Goal: Information Seeking & Learning: Check status

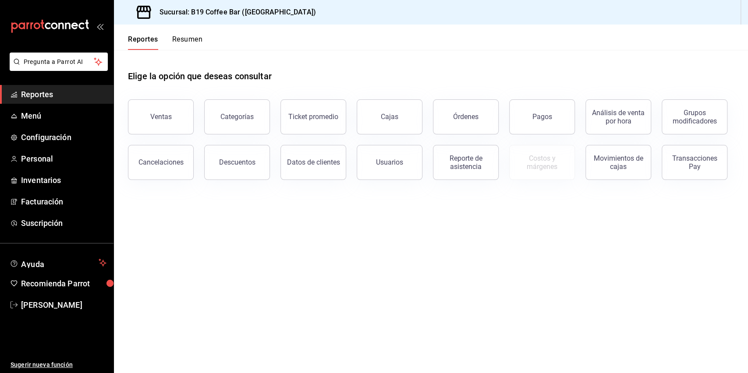
click at [478, 102] on button "Órdenes" at bounding box center [466, 116] width 66 height 35
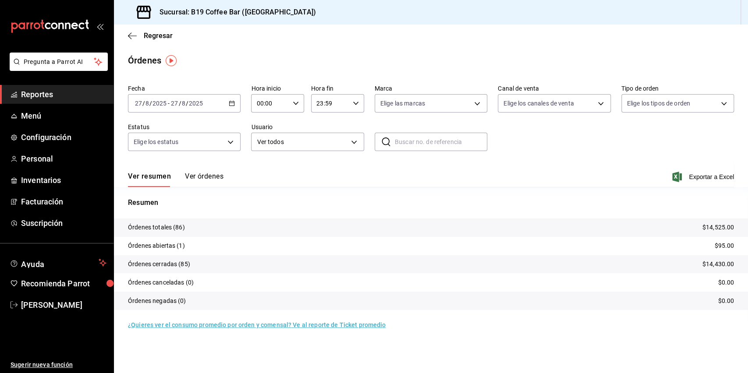
click at [191, 177] on button "Ver órdenes" at bounding box center [204, 179] width 39 height 15
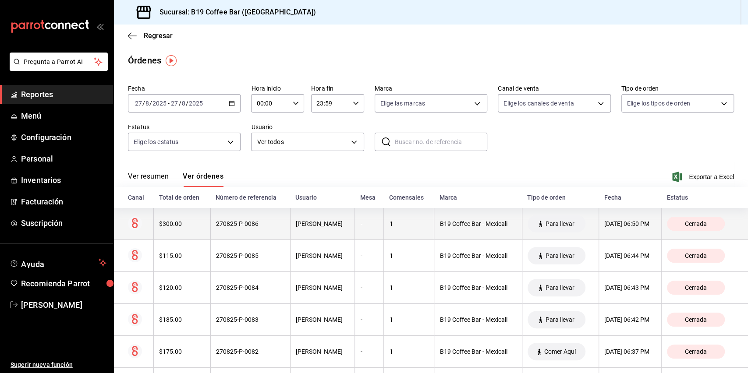
click at [264, 231] on th "270825-P-0086" at bounding box center [250, 224] width 80 height 32
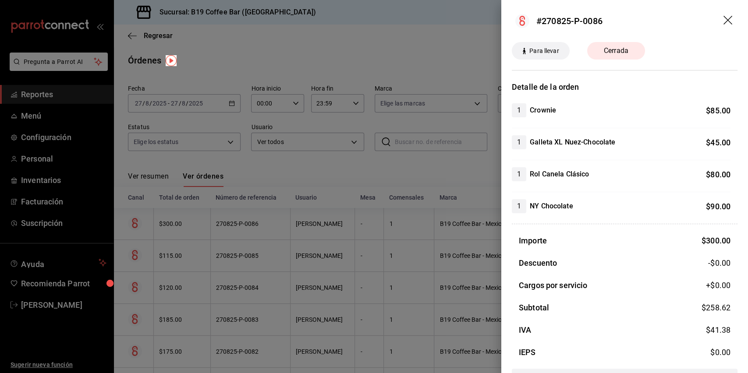
click at [340, 244] on div at bounding box center [374, 186] width 748 height 373
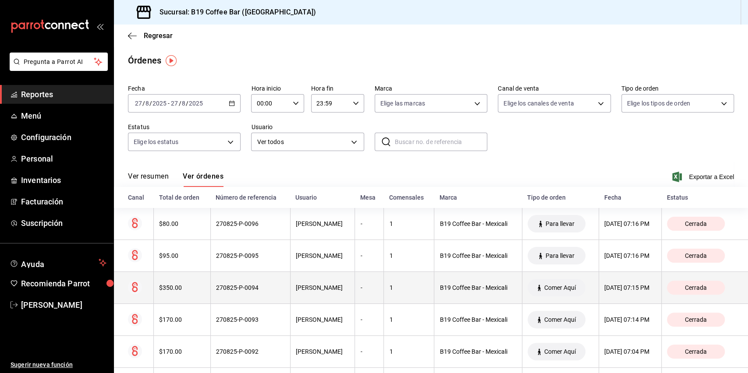
click at [303, 291] on div "[PERSON_NAME]" at bounding box center [323, 287] width 54 height 7
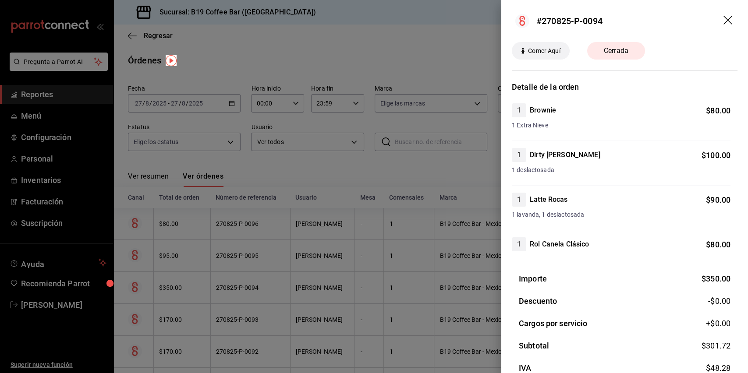
drag, startPoint x: 244, startPoint y: 273, endPoint x: 315, endPoint y: 264, distance: 72.4
click at [244, 273] on div at bounding box center [374, 186] width 748 height 373
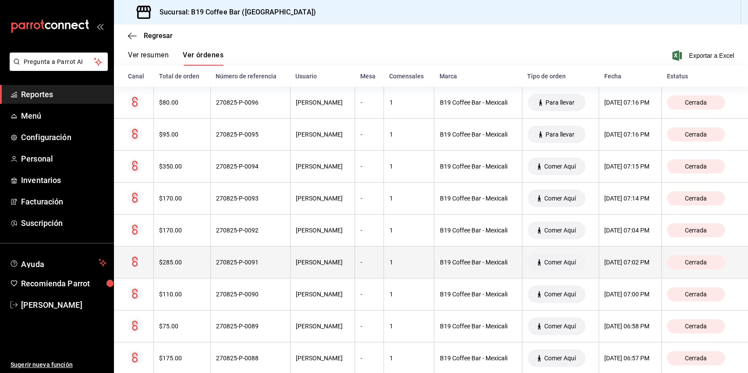
scroll to position [136, 0]
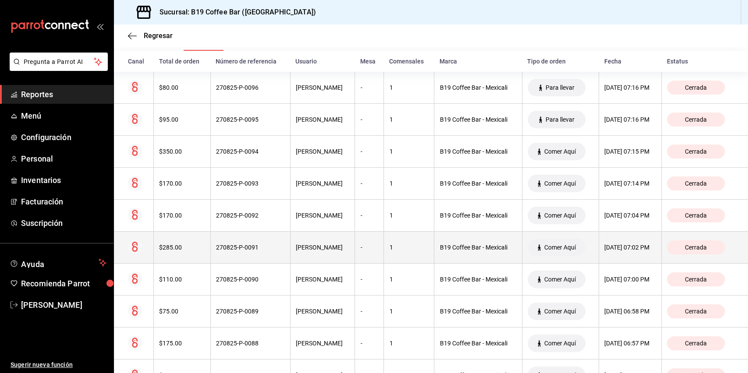
click at [309, 256] on th "[PERSON_NAME]" at bounding box center [322, 248] width 65 height 32
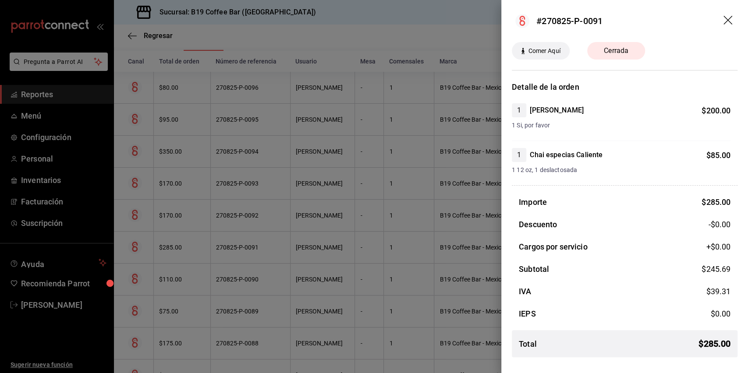
click at [210, 241] on div at bounding box center [374, 186] width 748 height 373
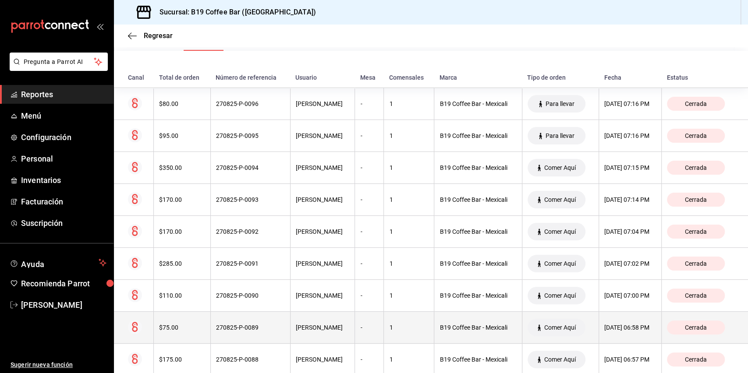
scroll to position [289, 0]
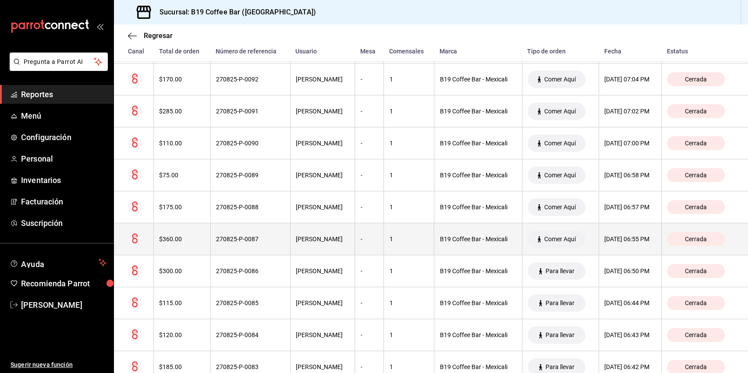
click at [328, 232] on th "[PERSON_NAME]" at bounding box center [322, 239] width 65 height 32
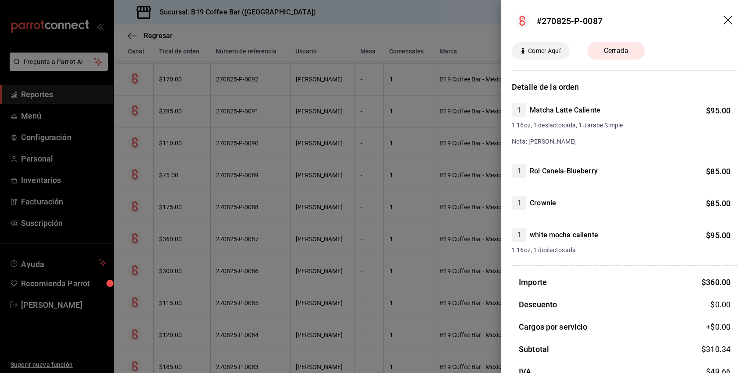
click at [258, 231] on div at bounding box center [374, 186] width 748 height 373
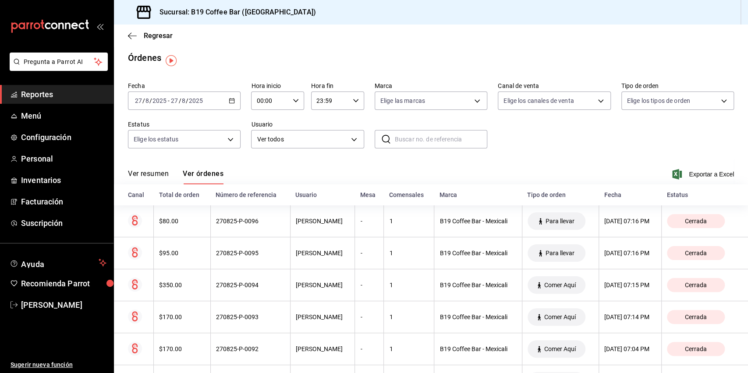
scroll to position [0, 0]
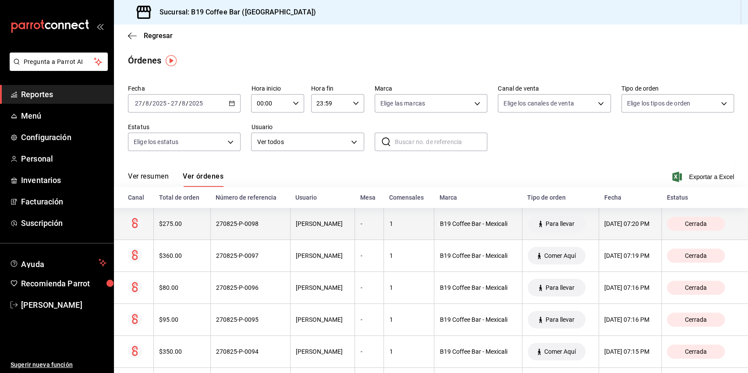
click at [201, 230] on th "$275.00" at bounding box center [182, 224] width 57 height 32
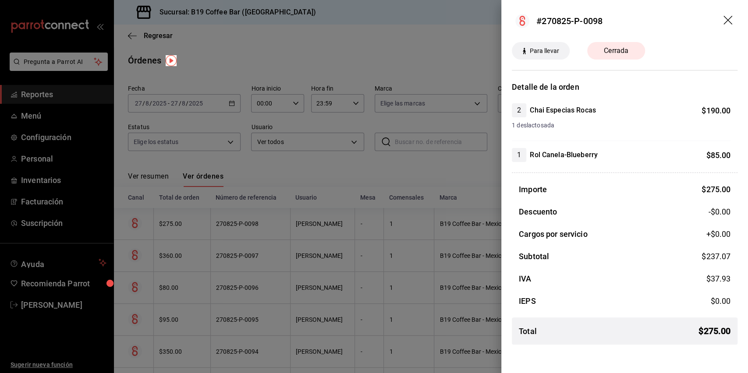
click at [203, 234] on div at bounding box center [374, 186] width 748 height 373
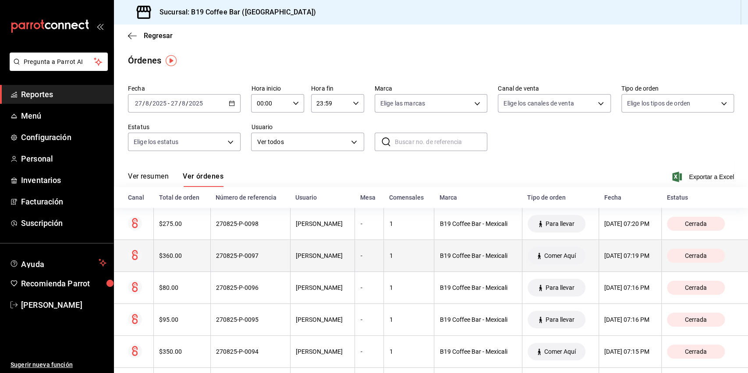
click at [190, 245] on th "$360.00" at bounding box center [182, 256] width 57 height 32
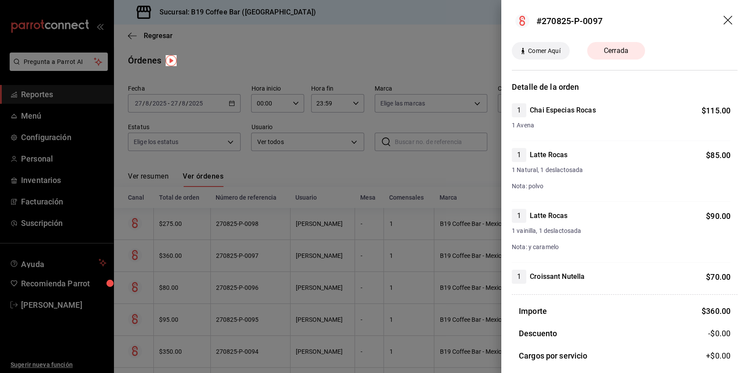
click at [375, 253] on div at bounding box center [374, 186] width 748 height 373
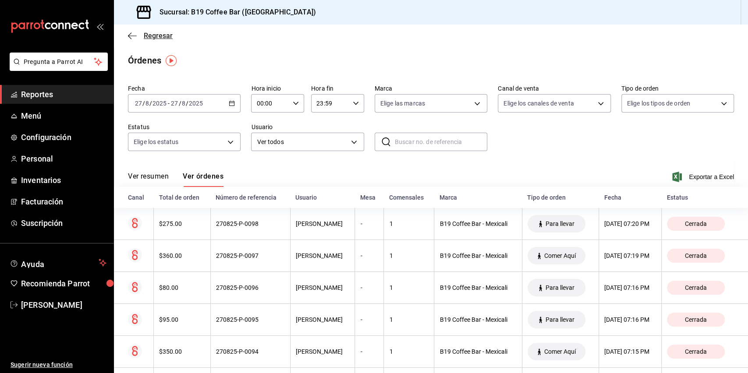
click at [129, 32] on icon "button" at bounding box center [132, 36] width 9 height 8
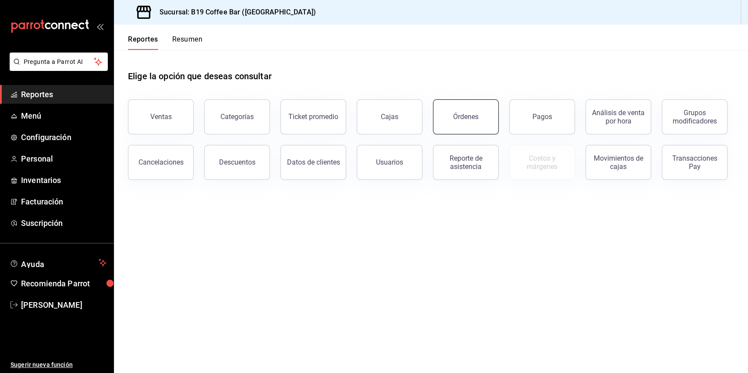
click at [460, 108] on button "Órdenes" at bounding box center [466, 116] width 66 height 35
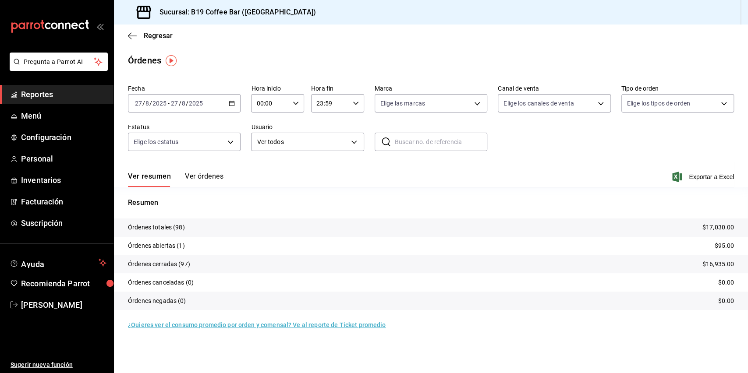
click at [32, 93] on span "Reportes" at bounding box center [63, 94] width 85 height 12
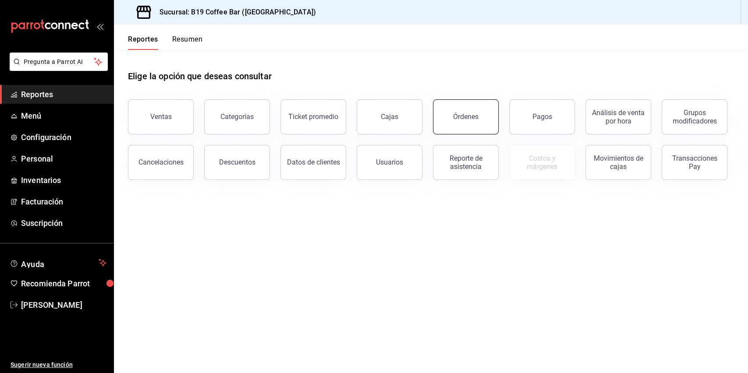
click at [439, 112] on button "Órdenes" at bounding box center [466, 116] width 66 height 35
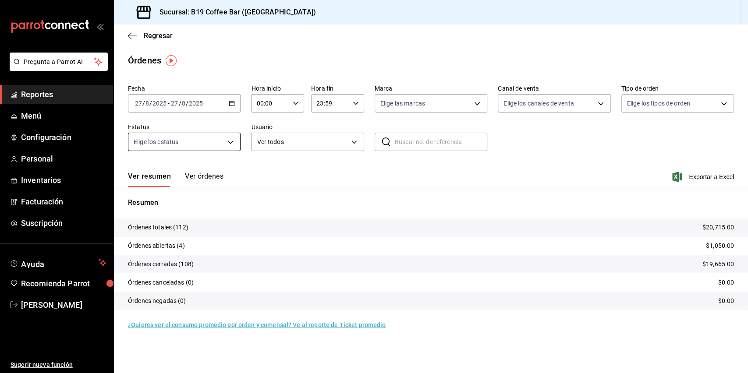
click at [219, 138] on body "Pregunta a Parrot AI Reportes Menú Configuración Personal Inventarios Facturaci…" at bounding box center [374, 186] width 748 height 373
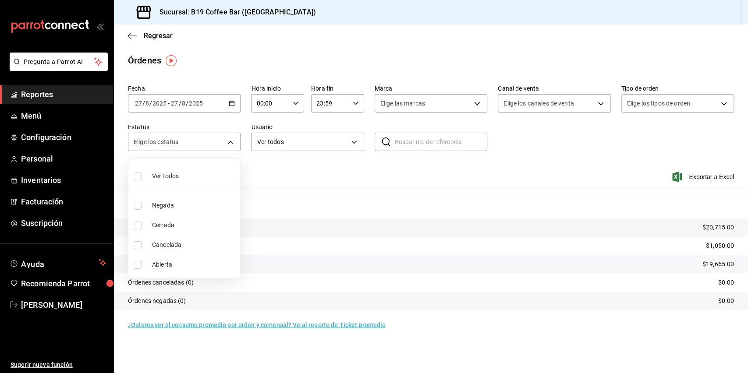
click at [191, 258] on li "Abierta" at bounding box center [184, 265] width 112 height 20
type input "OPEN"
checkbox input "true"
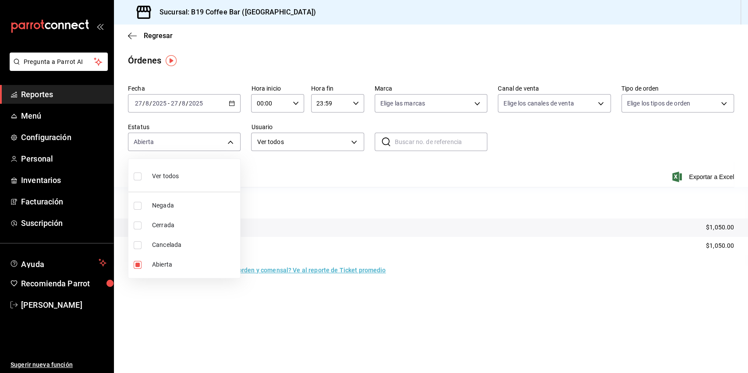
click at [273, 180] on div at bounding box center [374, 186] width 748 height 373
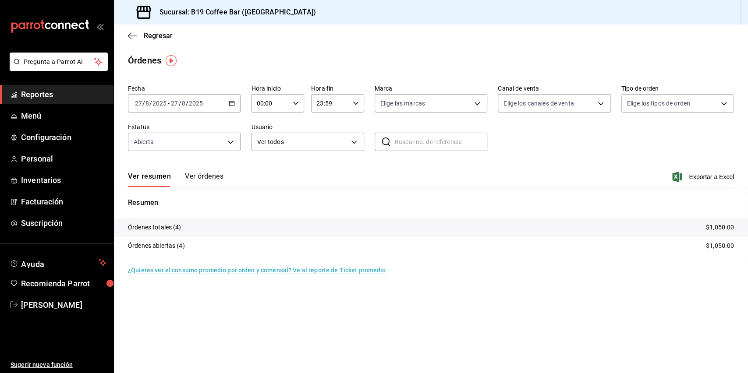
click at [204, 178] on button "Ver órdenes" at bounding box center [204, 179] width 39 height 15
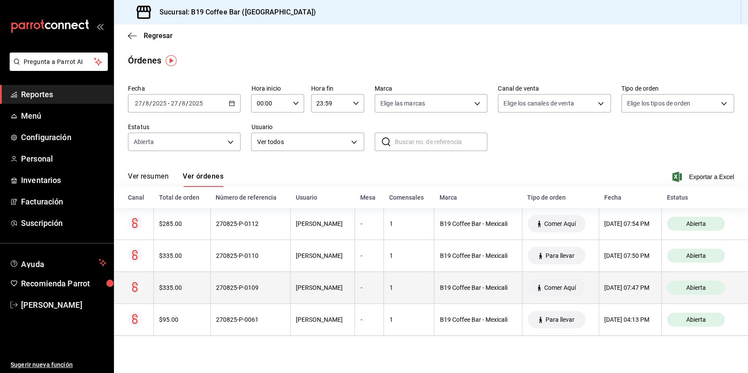
click at [269, 277] on th "270825-P-0109" at bounding box center [250, 288] width 80 height 32
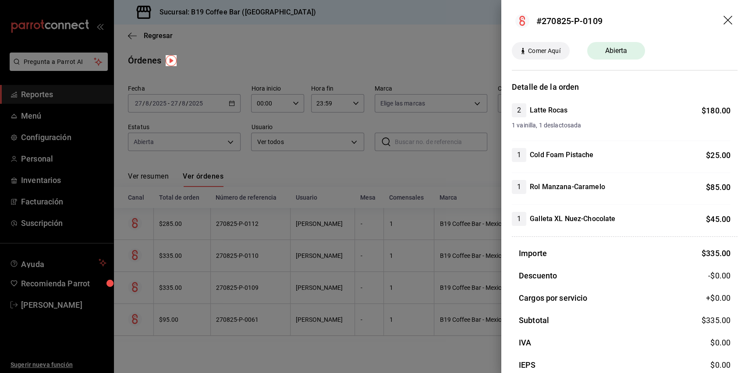
click at [281, 277] on div at bounding box center [374, 186] width 748 height 373
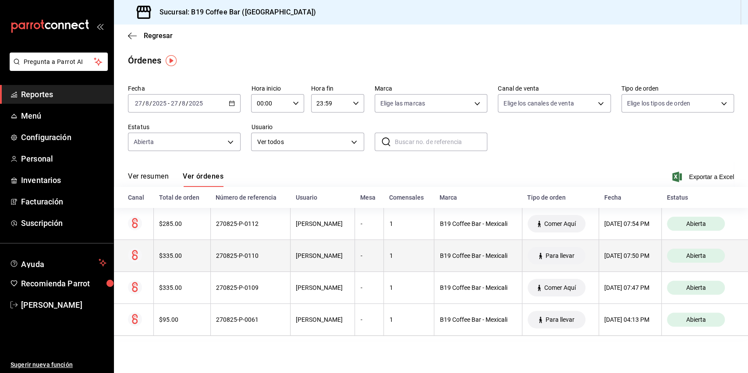
click at [259, 248] on th "270825-P-0110" at bounding box center [250, 256] width 80 height 32
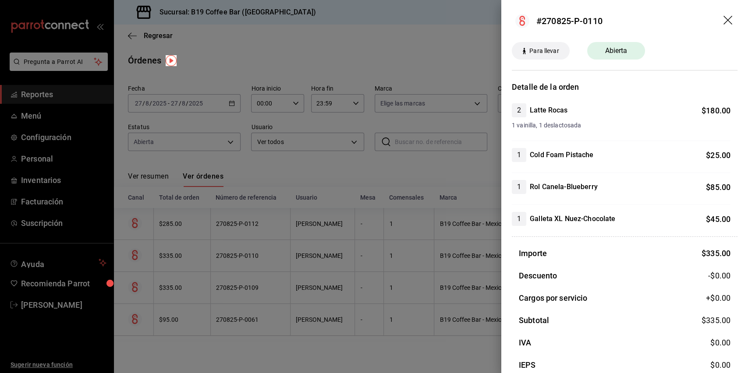
click at [277, 255] on div at bounding box center [374, 186] width 748 height 373
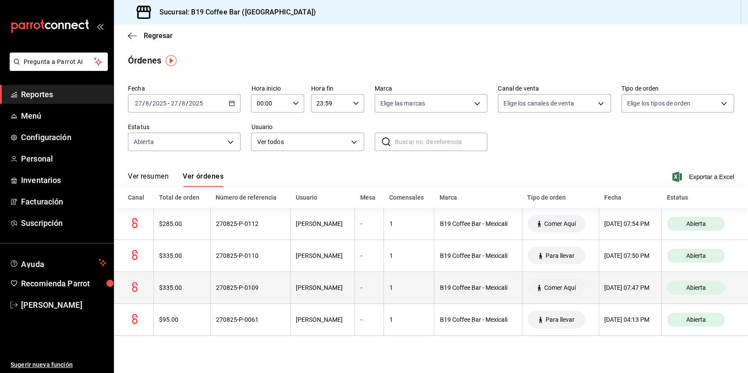
click at [248, 285] on div "270825-P-0109" at bounding box center [250, 287] width 69 height 7
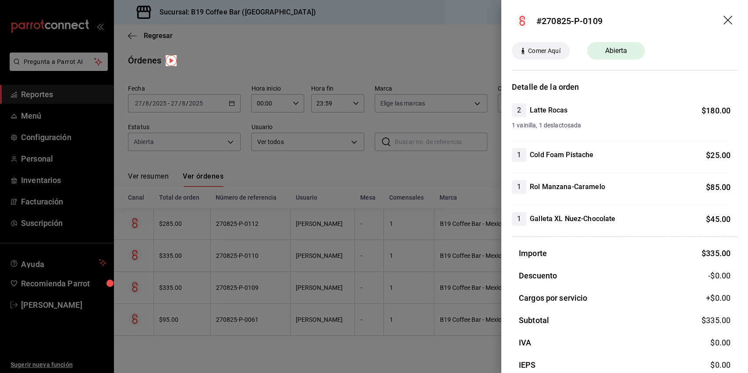
click at [231, 277] on div at bounding box center [374, 186] width 748 height 373
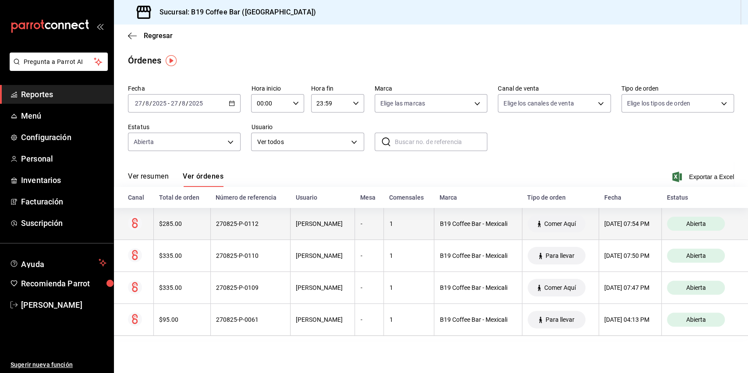
click at [212, 232] on th "270825-P-0112" at bounding box center [250, 224] width 80 height 32
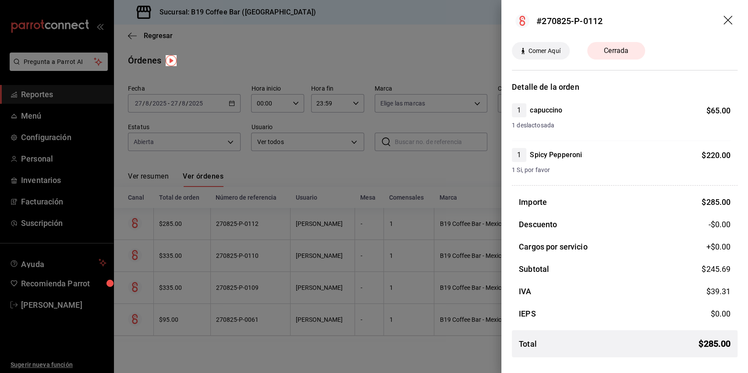
click at [239, 246] on div at bounding box center [374, 186] width 748 height 373
